Goal: Task Accomplishment & Management: Use online tool/utility

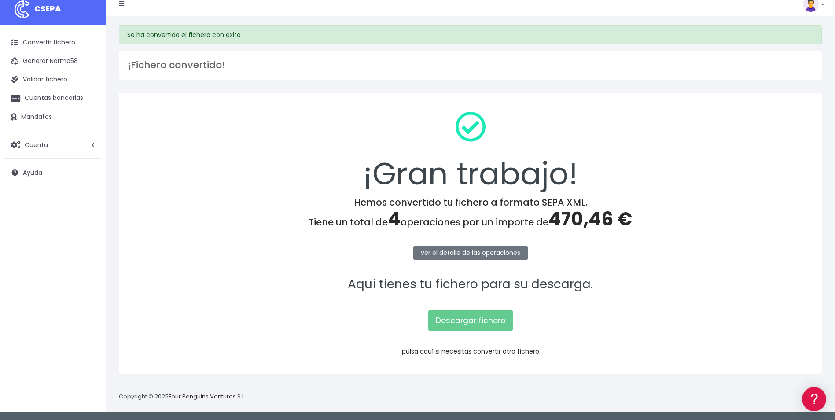
click at [503, 352] on link "pulsa aquí si necesitas convertir otro fichero" at bounding box center [470, 351] width 137 height 9
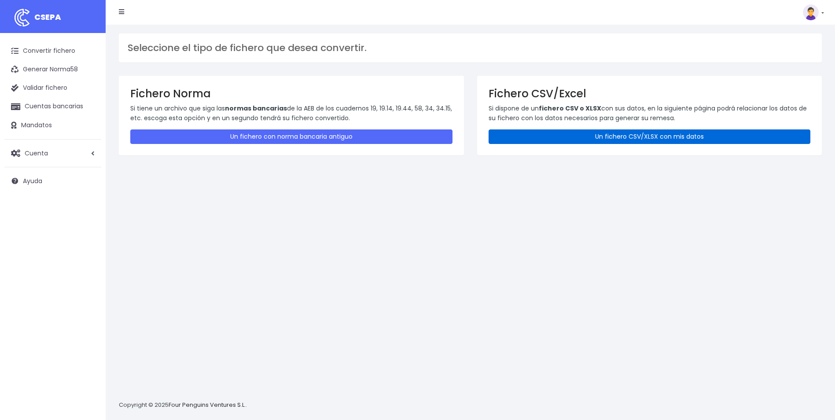
click at [595, 140] on link "Un fichero CSV/XLSX con mis datos" at bounding box center [650, 136] width 322 height 15
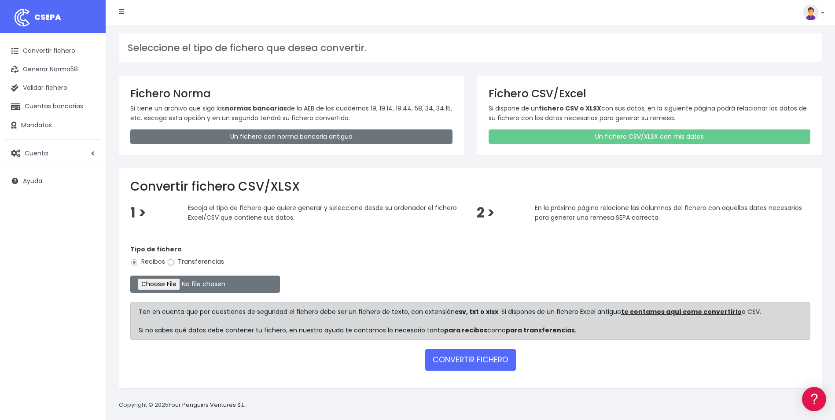
click at [174, 262] on input "Transferencias" at bounding box center [171, 262] width 8 height 8
radio input "true"
click at [169, 287] on input "file" at bounding box center [205, 284] width 150 height 17
type input "C:\fakepath\Copia de REMESA_ACE_082025_REGNOMINA.csv"
click at [464, 359] on button "CONVERTIR FICHERO" at bounding box center [470, 359] width 91 height 21
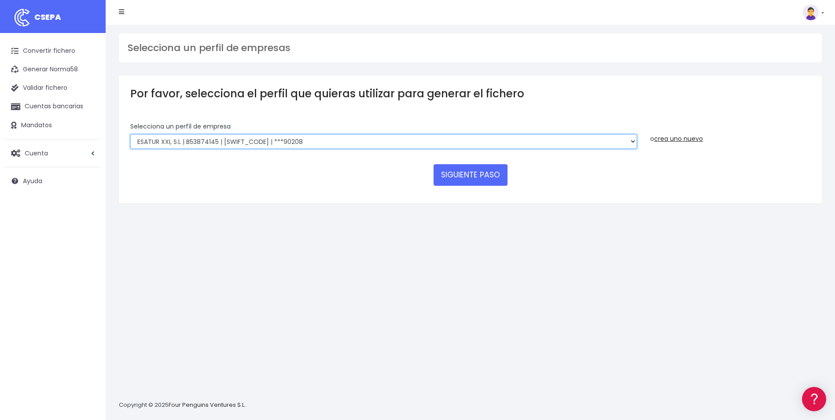
click at [635, 140] on select "INSTITUTO MEDITERRANEO DE ESTUDIOS DE PR | ES91001B53342739 | BSCHESMMXXX | ***…" at bounding box center [383, 141] width 507 height 15
select select "1887"
click at [130, 134] on select "INSTITUTO MEDITERRANEO DE ESTUDIOS DE PR | ES91001B53342739 | BSCHESMMXXX | ***…" at bounding box center [383, 141] width 507 height 15
click at [479, 173] on button "SIGUIENTE PASO" at bounding box center [471, 174] width 74 height 21
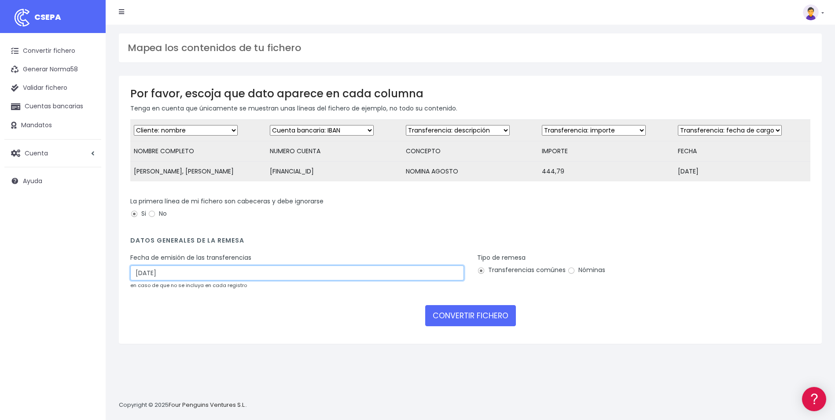
click at [302, 276] on input "31/08/2025" at bounding box center [297, 273] width 334 height 15
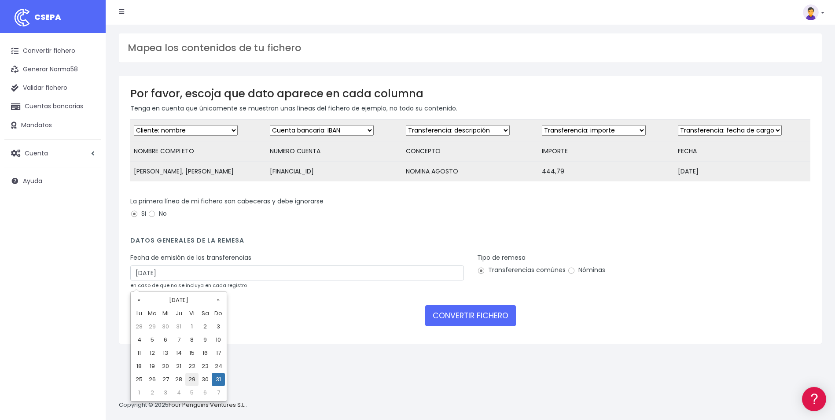
click at [192, 380] on td "29" at bounding box center [191, 379] width 13 height 13
type input "29/08/2025"
click at [571, 275] on input "Nóminas" at bounding box center [572, 271] width 8 height 8
radio input "true"
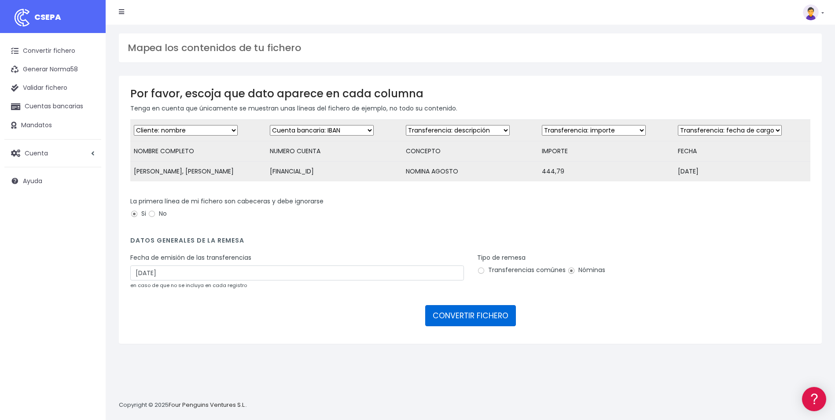
click at [488, 314] on button "CONVERTIR FICHERO" at bounding box center [470, 315] width 91 height 21
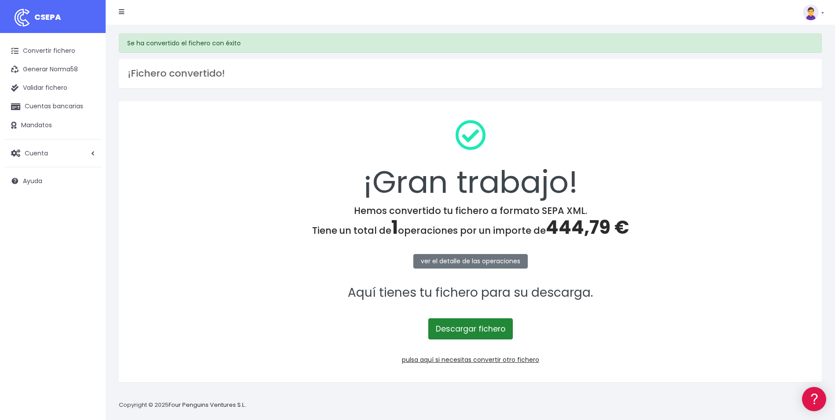
click at [489, 327] on link "Descargar fichero" at bounding box center [470, 328] width 85 height 21
click at [483, 362] on link "pulsa aquí si necesitas convertir otro fichero" at bounding box center [470, 359] width 137 height 9
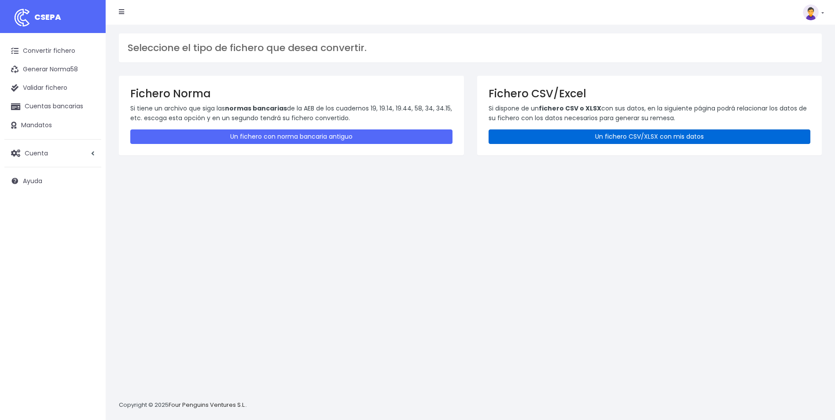
click at [639, 141] on link "Un fichero CSV/XLSX con mis datos" at bounding box center [650, 136] width 322 height 15
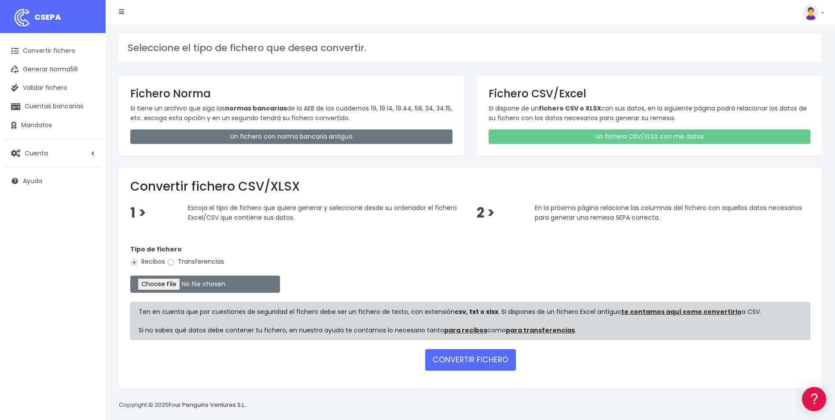
click at [170, 263] on input "Transferencias" at bounding box center [171, 262] width 8 height 8
radio input "true"
click at [159, 289] on input "file" at bounding box center [205, 284] width 150 height 17
type input "C:\fakepath\Copia de ACE_LIQUIDACION_CUREJUANSEBASTIAN.csv"
click at [461, 369] on button "CONVERTIR FICHERO" at bounding box center [470, 359] width 91 height 21
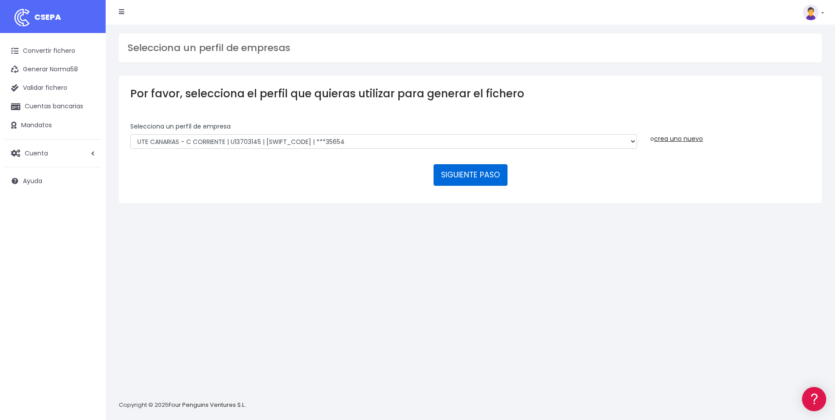
click at [475, 179] on button "SIGUIENTE PASO" at bounding box center [471, 174] width 74 height 21
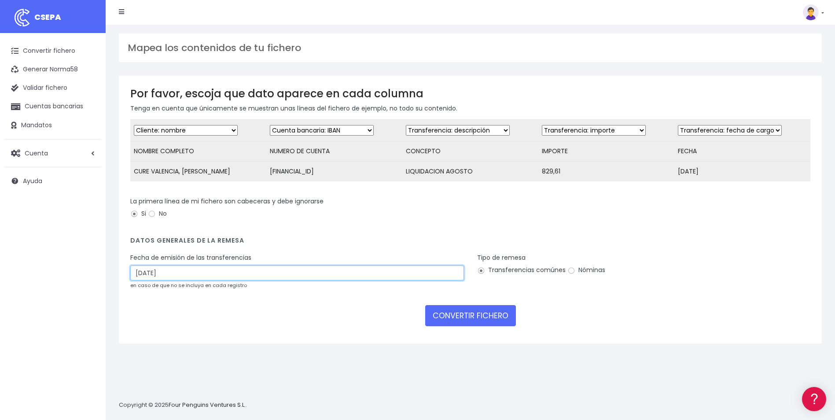
click at [229, 279] on input "31/08/2025" at bounding box center [297, 273] width 334 height 15
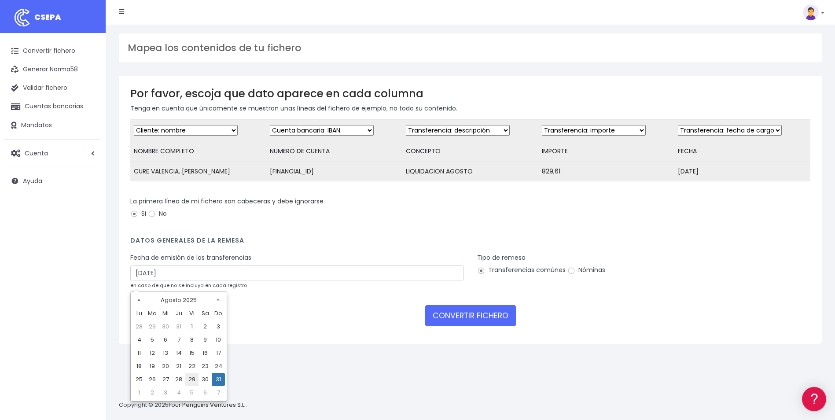
drag, startPoint x: 190, startPoint y: 380, endPoint x: 316, endPoint y: 334, distance: 134.4
click at [190, 380] on td "29" at bounding box center [191, 379] width 13 height 13
type input "29/08/2025"
click at [568, 275] on input "Nóminas" at bounding box center [572, 271] width 8 height 8
radio input "true"
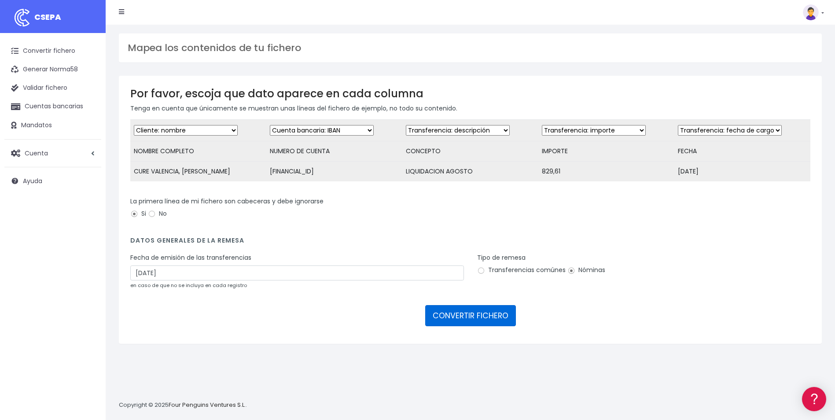
click at [501, 325] on button "CONVERTIR FICHERO" at bounding box center [470, 315] width 91 height 21
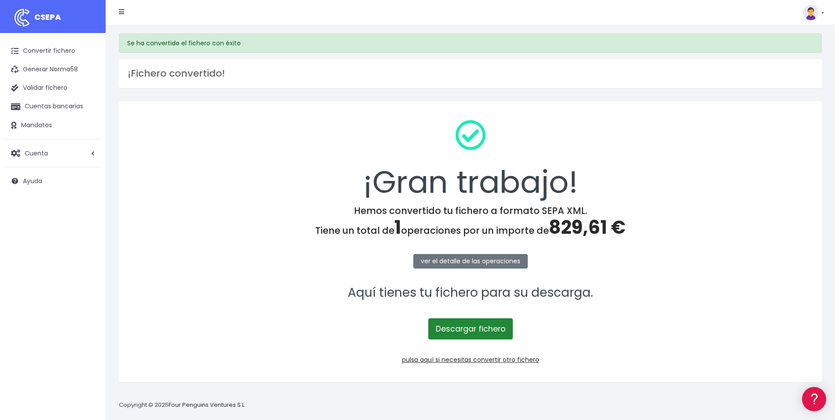
click at [483, 329] on link "Descargar fichero" at bounding box center [470, 328] width 85 height 21
click at [336, 87] on div "¡Fichero convertido!" at bounding box center [470, 73] width 703 height 29
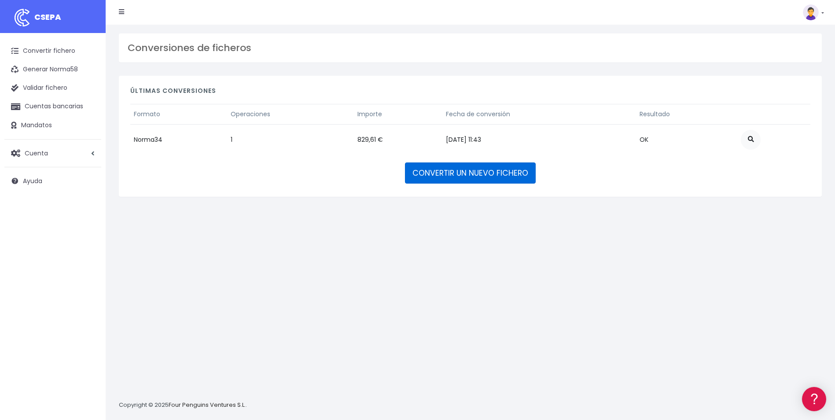
click at [500, 168] on link "CONVERTIR UN NUEVO FICHERO" at bounding box center [470, 172] width 131 height 21
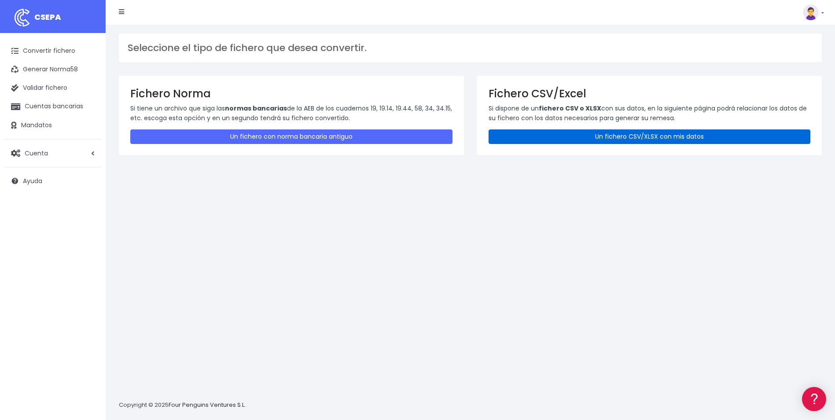
click at [662, 137] on link "Un fichero CSV/XLSX con mis datos" at bounding box center [650, 136] width 322 height 15
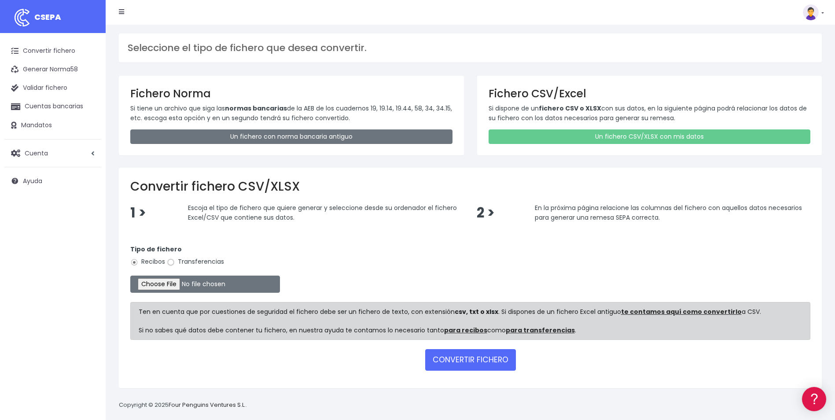
drag, startPoint x: 172, startPoint y: 263, endPoint x: 257, endPoint y: 306, distance: 95.3
click at [173, 262] on input "Transferencias" at bounding box center [171, 262] width 8 height 8
radio input "true"
click at [494, 364] on button "CONVERTIR FICHERO" at bounding box center [470, 359] width 91 height 21
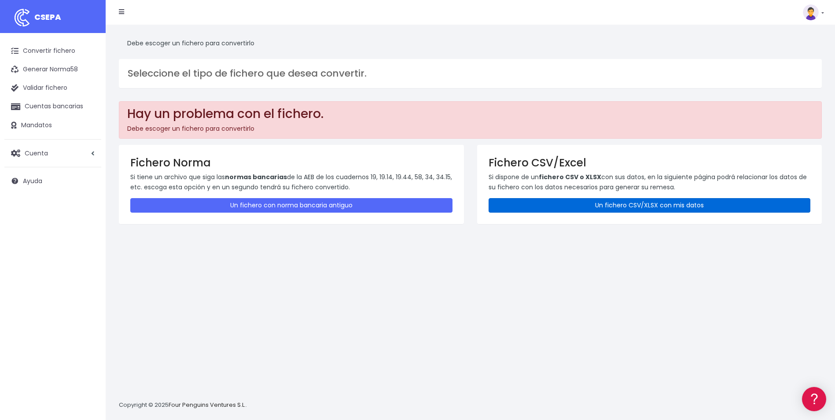
click at [569, 203] on link "Un fichero CSV/XLSX con mis datos" at bounding box center [650, 205] width 322 height 15
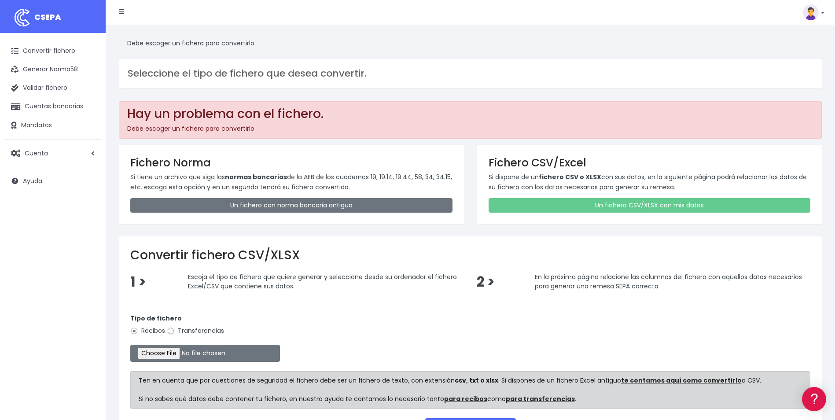
click at [171, 332] on input "Transferencias" at bounding box center [171, 331] width 8 height 8
radio input "true"
click at [166, 351] on input "file" at bounding box center [205, 353] width 150 height 17
type input "C:\fakepath\Copia de REMESA_092025_HECTORESTEVE.csv"
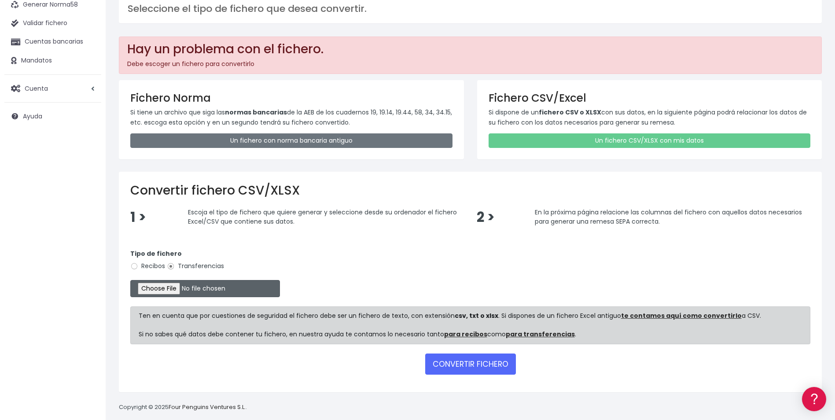
scroll to position [75, 0]
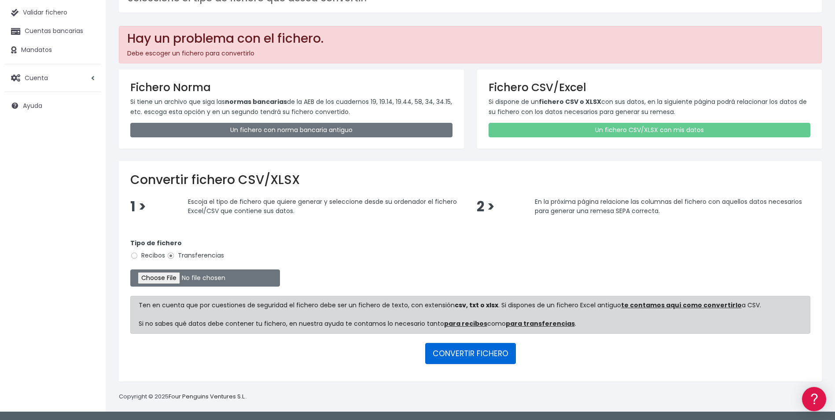
click at [473, 359] on button "CONVERTIR FICHERO" at bounding box center [470, 353] width 91 height 21
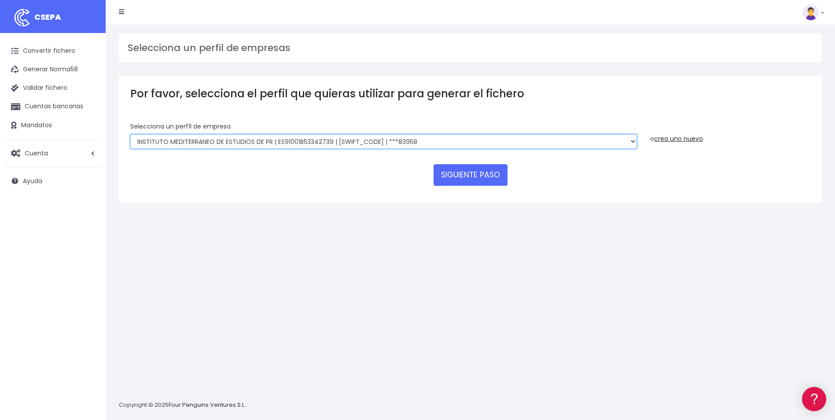
click at [636, 144] on select "INSTITUTO MEDITERRANEO DE ESTUDIOS DE PR | ES91001B53342739 | [SWIFT_CODE] | **…" at bounding box center [383, 141] width 507 height 15
select select "2478"
click at [130, 134] on select "INSTITUTO MEDITERRANEO DE ESTUDIOS DE PR | ES91001B53342739 | BSCHESMMXXX | ***…" at bounding box center [383, 141] width 507 height 15
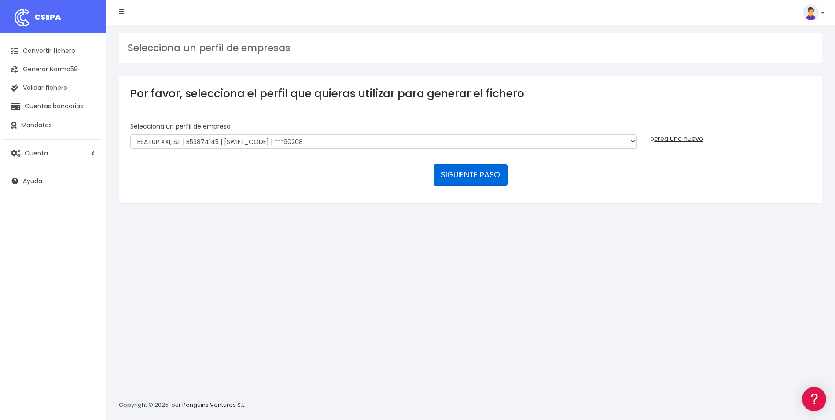
click at [467, 184] on button "SIGUIENTE PASO" at bounding box center [471, 174] width 74 height 21
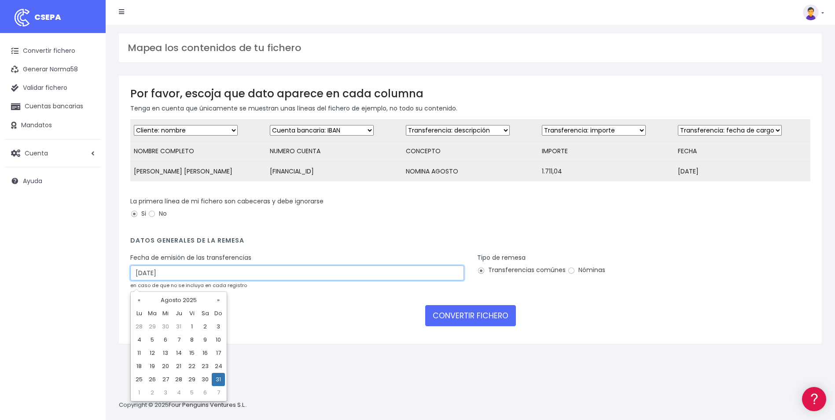
click at [258, 279] on input "31/08/2025" at bounding box center [297, 273] width 334 height 15
click at [192, 382] on td "29" at bounding box center [191, 379] width 13 height 13
type input "29/08/2025"
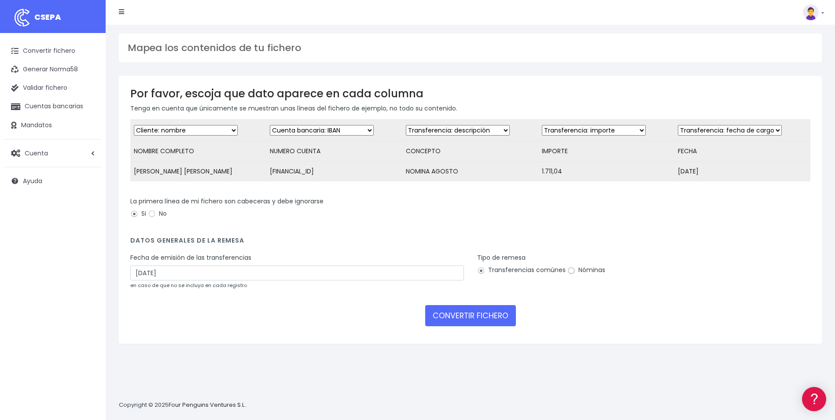
click at [572, 275] on input "Nóminas" at bounding box center [572, 271] width 8 height 8
radio input "true"
click at [479, 325] on button "CONVERTIR FICHERO" at bounding box center [470, 315] width 91 height 21
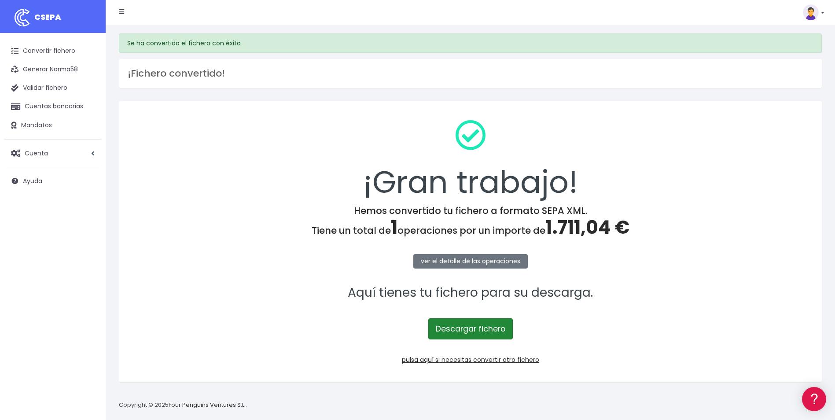
click at [483, 328] on link "Descargar fichero" at bounding box center [470, 328] width 85 height 21
click at [469, 363] on link "pulsa aquí si necesitas convertir otro fichero" at bounding box center [470, 359] width 137 height 9
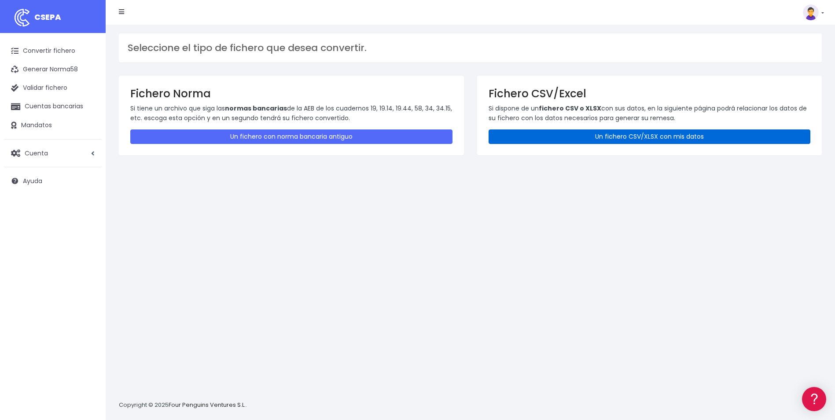
click at [651, 140] on link "Un fichero CSV/XLSX con mis datos" at bounding box center [650, 136] width 322 height 15
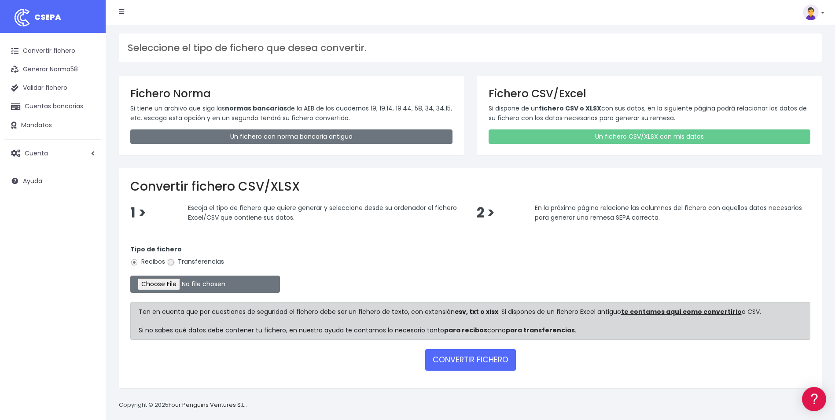
click at [170, 264] on input "Transferencias" at bounding box center [171, 262] width 8 height 8
radio input "true"
click at [171, 290] on input "file" at bounding box center [205, 284] width 150 height 17
type input "C:\fakepath\Copia de ACE_BOLSAV_ALEJANDRANOLASCO_092025.csv"
click at [461, 364] on button "CONVERTIR FICHERO" at bounding box center [470, 359] width 91 height 21
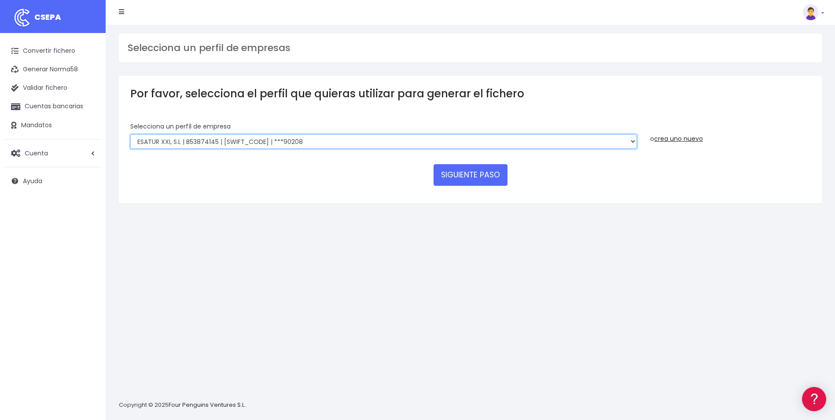
click at [626, 142] on select "INSTITUTO MEDITERRANEO DE ESTUDIOS DE PR | ES91001B53342739 | [SWIFT_CODE] | **…" at bounding box center [383, 141] width 507 height 15
select select "1887"
click at [130, 134] on select "INSTITUTO MEDITERRANEO DE ESTUDIOS DE PR | ES91001B53342739 | [SWIFT_CODE] | **…" at bounding box center [383, 141] width 507 height 15
click at [457, 173] on button "SIGUIENTE PASO" at bounding box center [471, 174] width 74 height 21
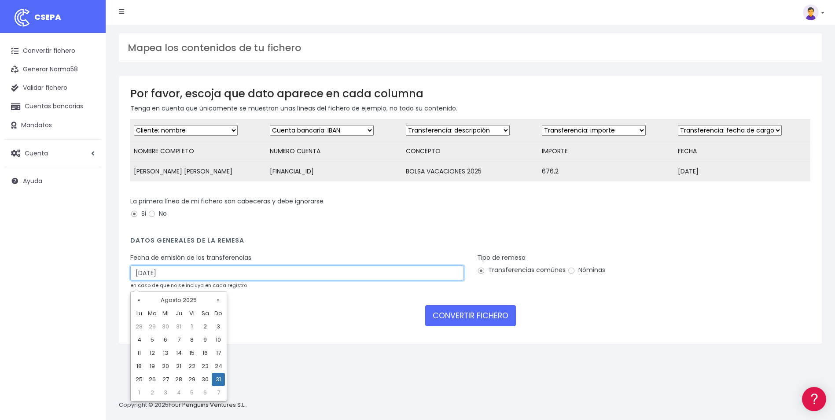
click at [227, 278] on input "31/08/2025" at bounding box center [297, 273] width 334 height 15
click at [193, 384] on td "29" at bounding box center [191, 379] width 13 height 13
type input "29/08/2025"
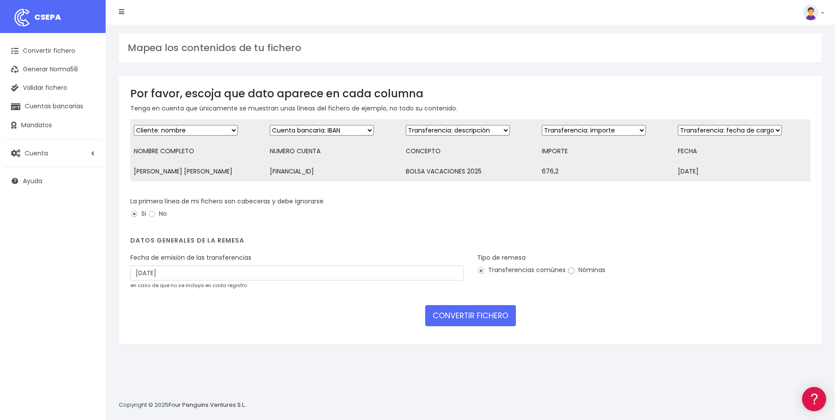
click at [571, 275] on input "Nóminas" at bounding box center [572, 271] width 8 height 8
radio input "true"
click at [497, 317] on button "CONVERTIR FICHERO" at bounding box center [470, 315] width 91 height 21
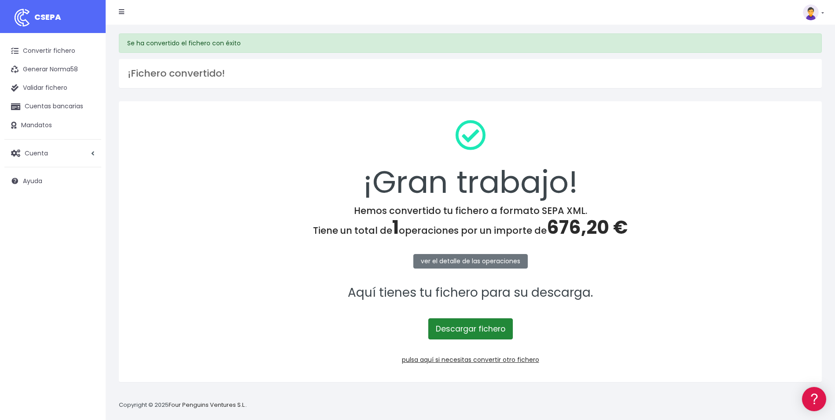
click at [487, 331] on link "Descargar fichero" at bounding box center [470, 328] width 85 height 21
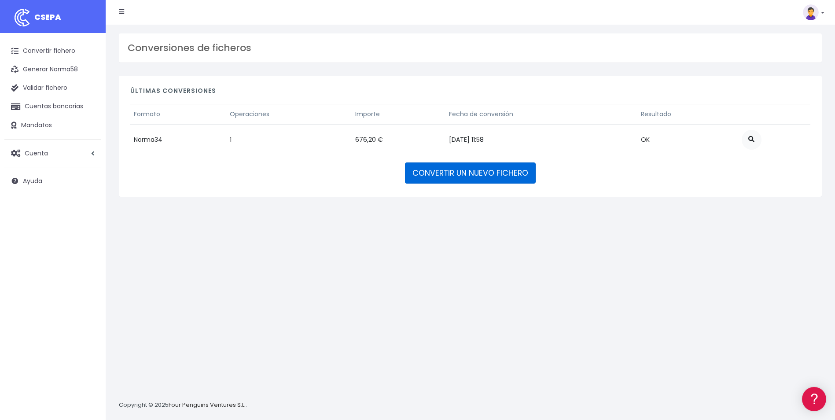
click at [465, 179] on link "CONVERTIR UN NUEVO FICHERO" at bounding box center [470, 172] width 131 height 21
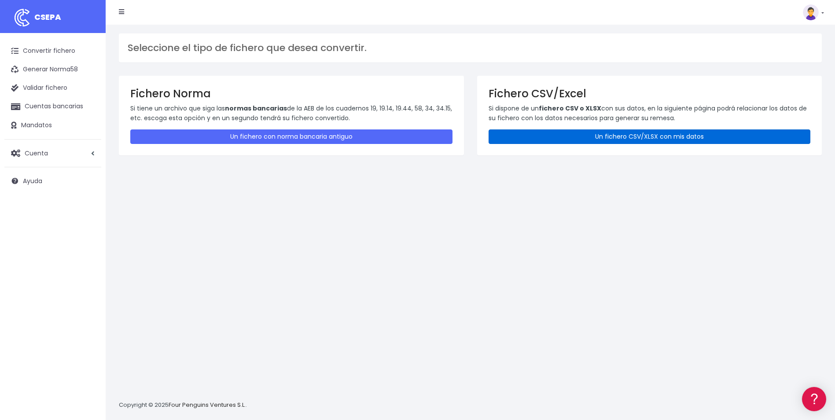
click at [600, 139] on link "Un fichero CSV/XLSX con mis datos" at bounding box center [650, 136] width 322 height 15
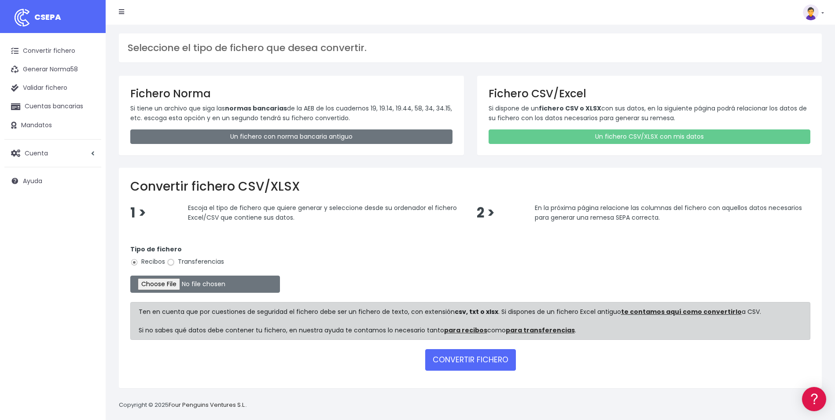
click at [171, 263] on input "Transferencias" at bounding box center [171, 262] width 8 height 8
radio input "true"
click at [165, 284] on input "file" at bounding box center [205, 284] width 150 height 17
click at [175, 282] on input "file" at bounding box center [205, 284] width 150 height 17
type input "C:\fakepath\Copia de Remesa 29 08 2025.csv"
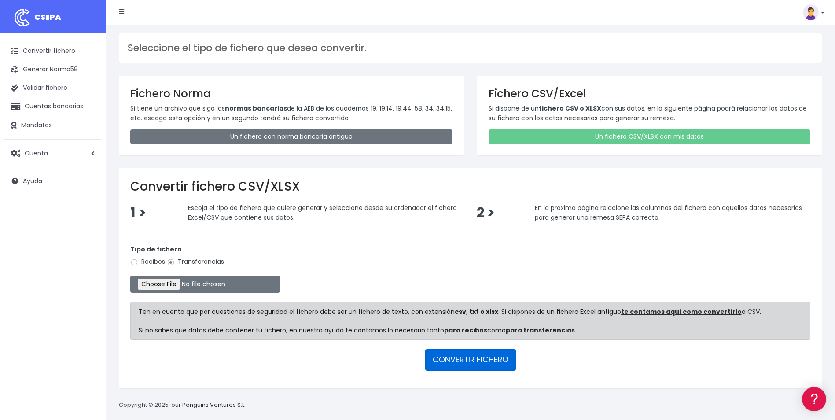
click at [449, 363] on button "CONVERTIR FICHERO" at bounding box center [470, 359] width 91 height 21
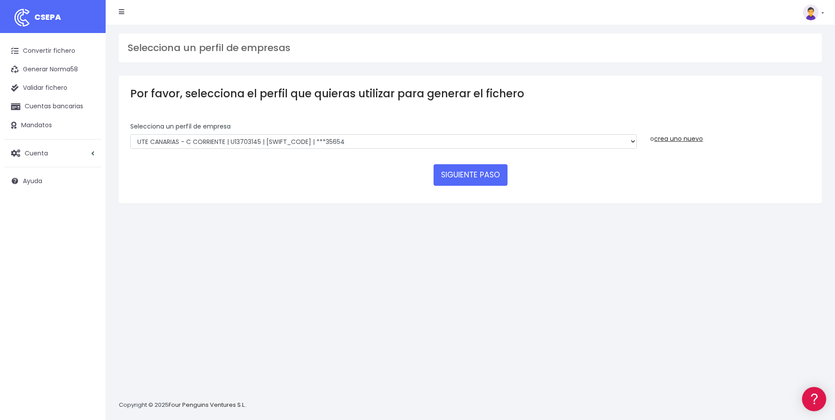
click at [512, 133] on div "Selecciona un perfíl de empresa INSTITUTO MEDITERRANEO DE ESTUDIOS DE PR | ES91…" at bounding box center [383, 135] width 507 height 27
click at [509, 146] on select "INSTITUTO MEDITERRANEO DE ESTUDIOS DE PR | ES91001B53342739 | BSCHESMMXXX | ***…" at bounding box center [383, 141] width 507 height 15
select select "1201"
click at [130, 134] on select "INSTITUTO MEDITERRANEO DE ESTUDIOS DE PR | ES91001B53342739 | BSCHESMMXXX | ***…" at bounding box center [383, 141] width 507 height 15
click at [481, 178] on button "SIGUIENTE PASO" at bounding box center [471, 174] width 74 height 21
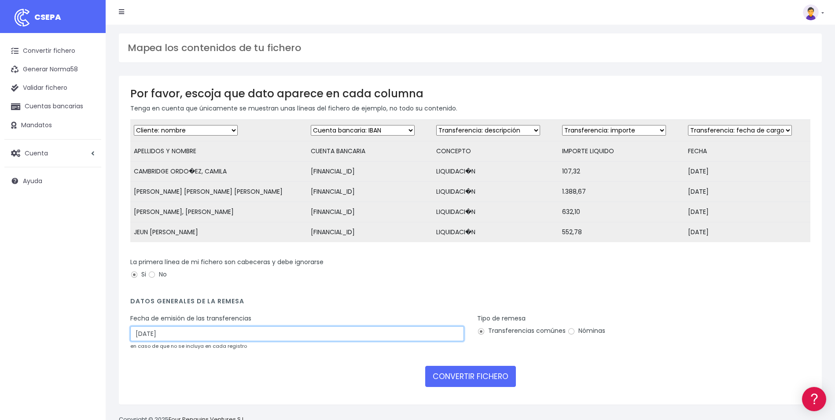
click at [274, 341] on input "31/08/2025" at bounding box center [297, 333] width 334 height 15
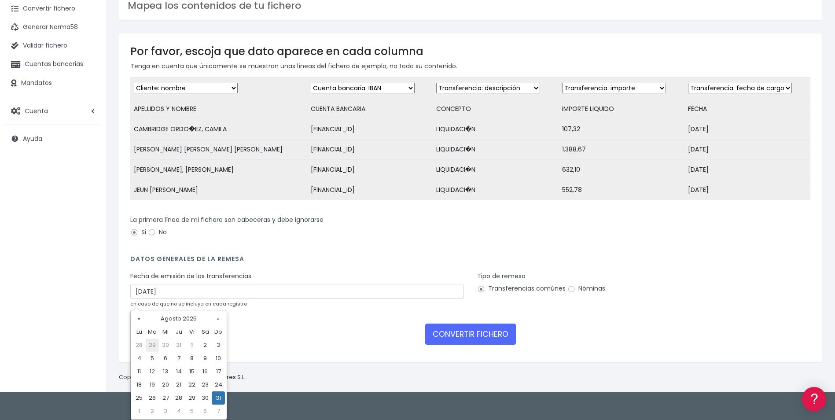
click at [150, 345] on td "29" at bounding box center [152, 345] width 13 height 13
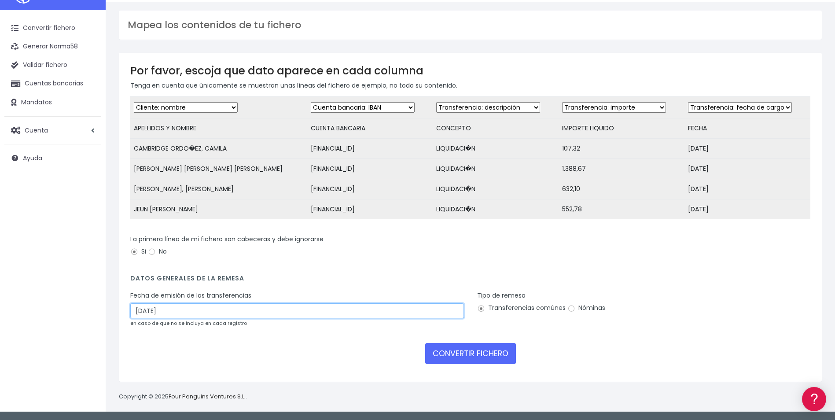
scroll to position [42, 0]
click at [328, 310] on div "Fecha de emisión de las transferencias 29/07/2025 en caso de que no se incluya …" at bounding box center [297, 309] width 334 height 37
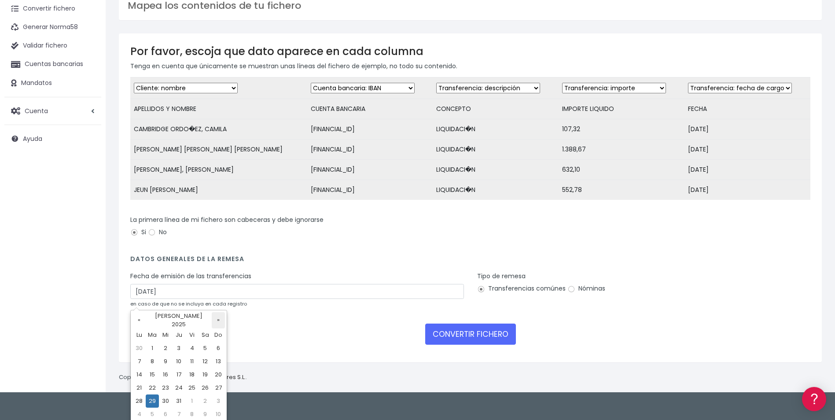
click at [218, 320] on th "»" at bounding box center [218, 320] width 13 height 16
click at [155, 347] on td "29" at bounding box center [152, 345] width 13 height 13
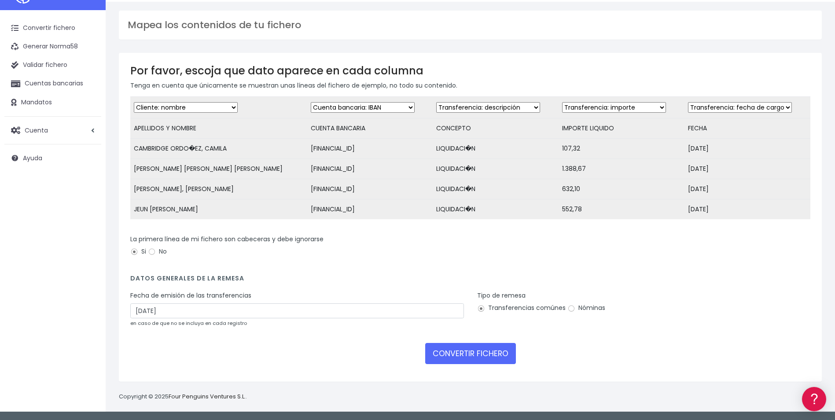
scroll to position [30, 0]
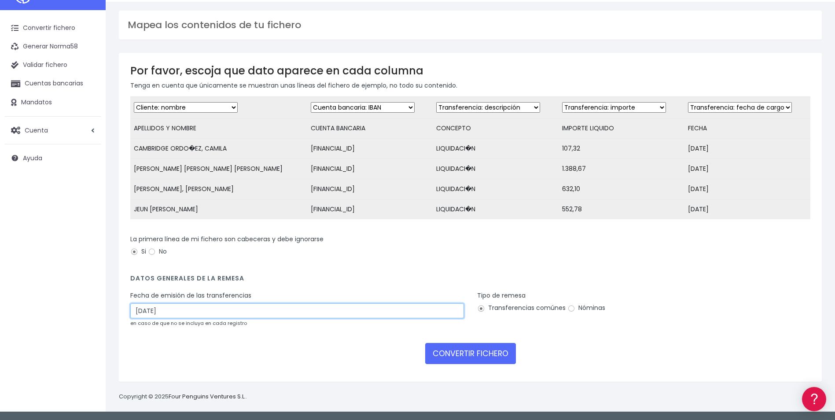
click at [230, 314] on div "Fecha de emisión de las transferencias 29/07/2025 en caso de que no se incluya …" at bounding box center [297, 309] width 334 height 37
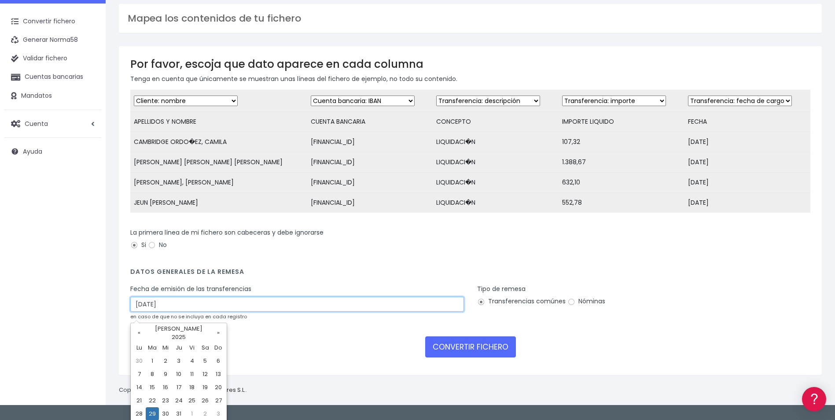
scroll to position [42, 0]
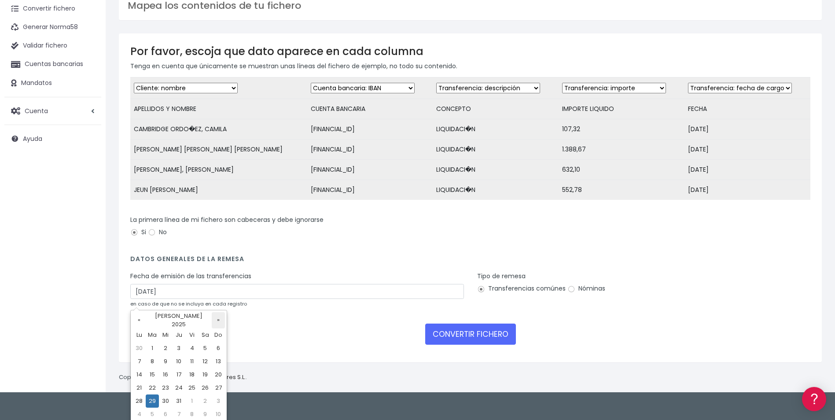
click at [220, 317] on th "»" at bounding box center [218, 320] width 13 height 16
click at [194, 398] on td "29" at bounding box center [191, 397] width 13 height 13
type input "29/08/2025"
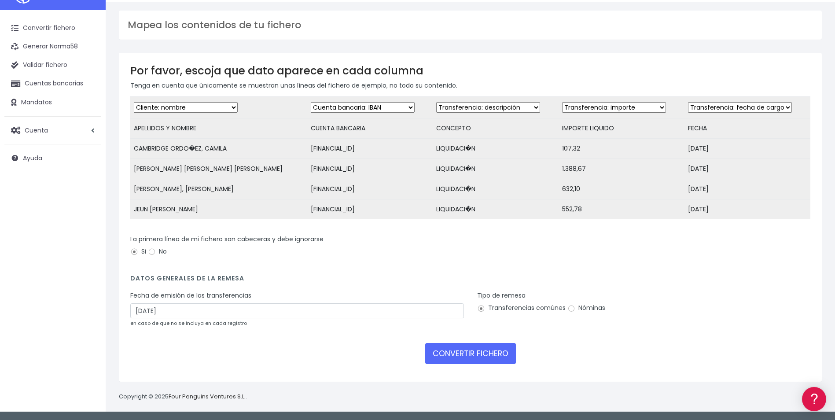
scroll to position [30, 0]
click at [571, 309] on input "Nóminas" at bounding box center [572, 309] width 8 height 8
radio input "true"
click at [489, 357] on button "CONVERTIR FICHERO" at bounding box center [470, 353] width 91 height 21
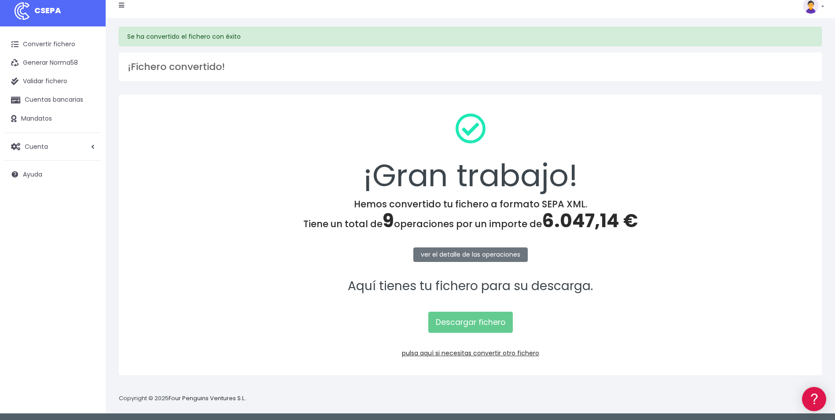
scroll to position [8, 0]
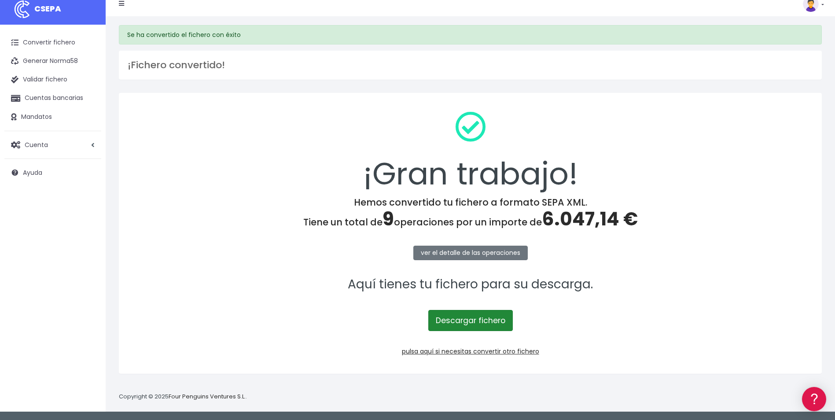
click at [484, 322] on link "Descargar fichero" at bounding box center [470, 320] width 85 height 21
click at [261, 117] on div "¡Gran trabajo!" at bounding box center [470, 150] width 680 height 92
